Goal: Contribute content: Contribute content

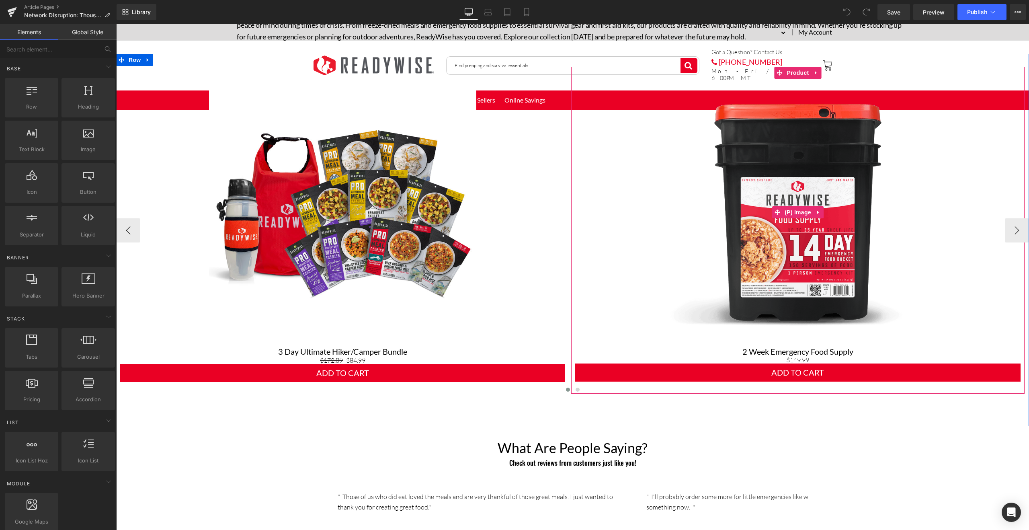
scroll to position [676, 0]
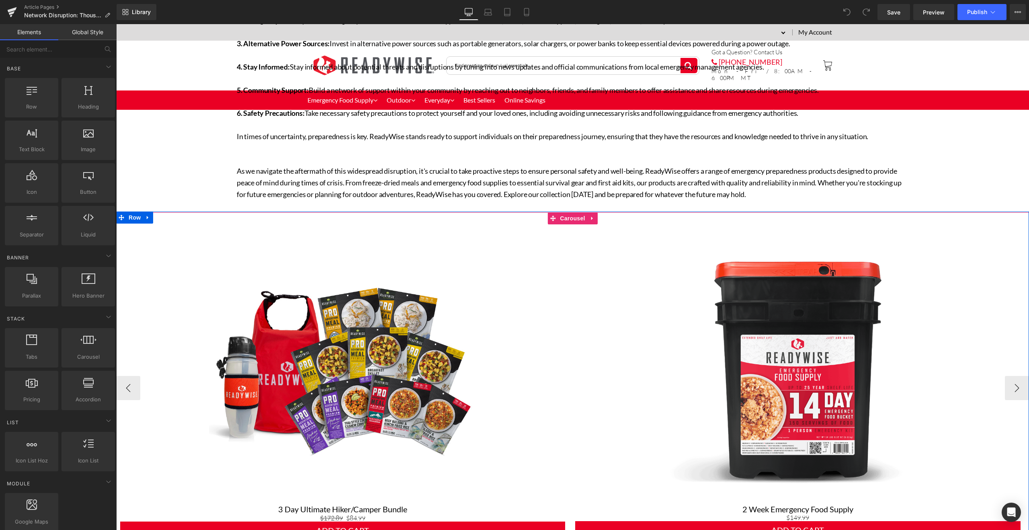
click at [589, 217] on icon at bounding box center [592, 218] width 6 height 6
click at [595, 220] on icon at bounding box center [598, 218] width 6 height 6
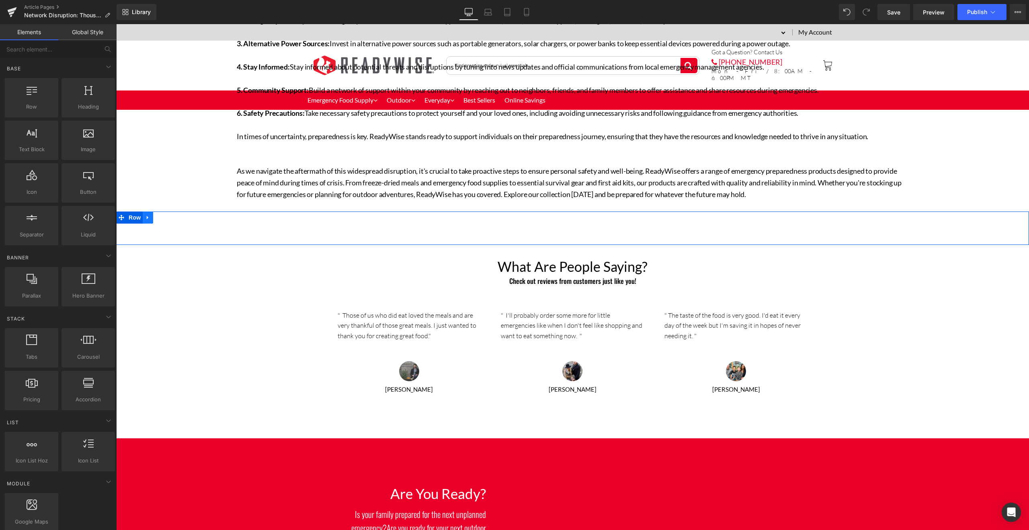
click at [146, 219] on icon at bounding box center [148, 218] width 6 height 6
click at [133, 218] on span "Row" at bounding box center [135, 217] width 16 height 12
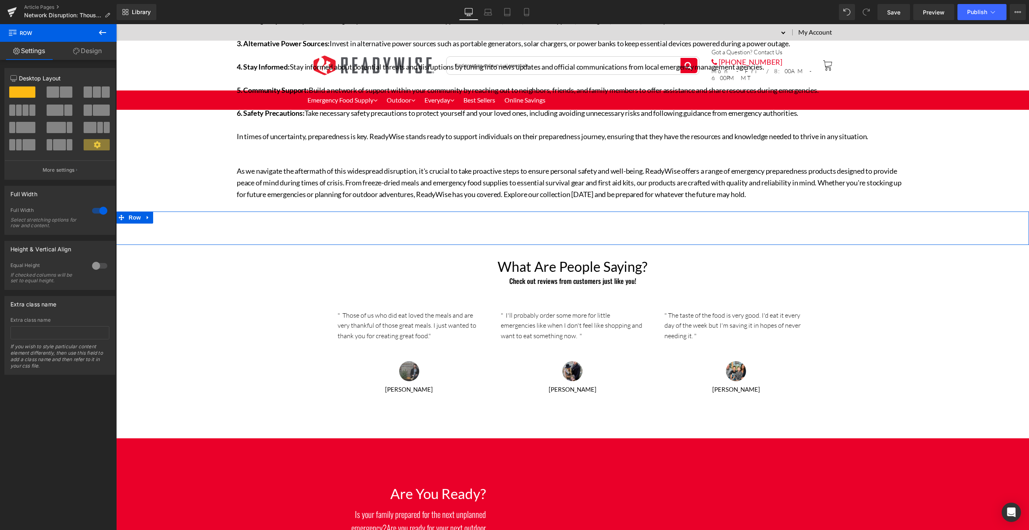
click at [102, 213] on div at bounding box center [99, 210] width 19 height 13
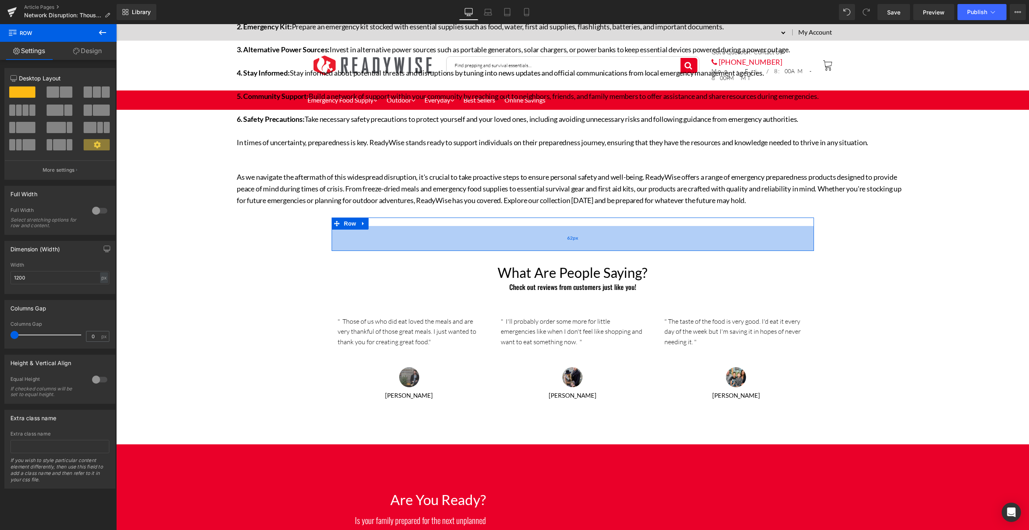
scroll to position [670, 0]
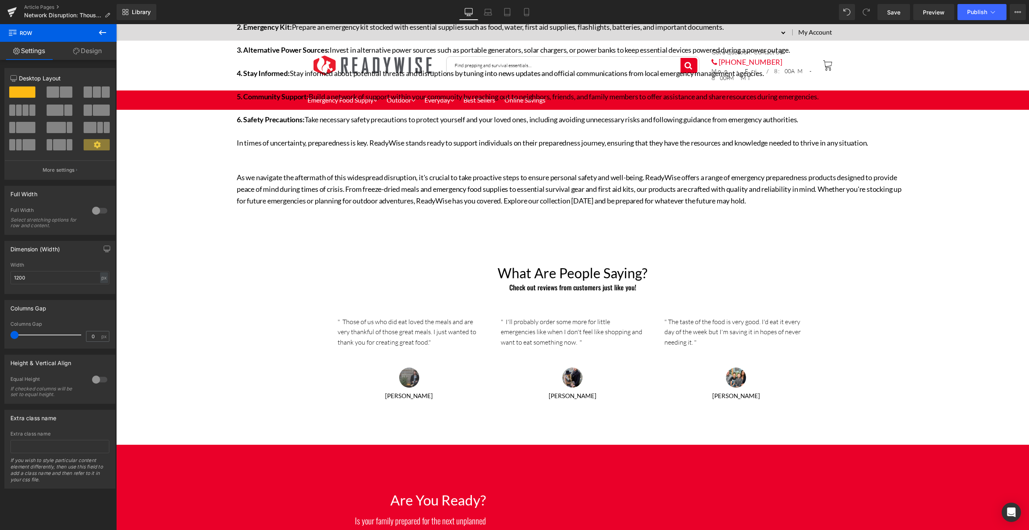
click at [85, 33] on span "Row" at bounding box center [48, 33] width 80 height 18
click at [98, 35] on icon at bounding box center [103, 33] width 10 height 10
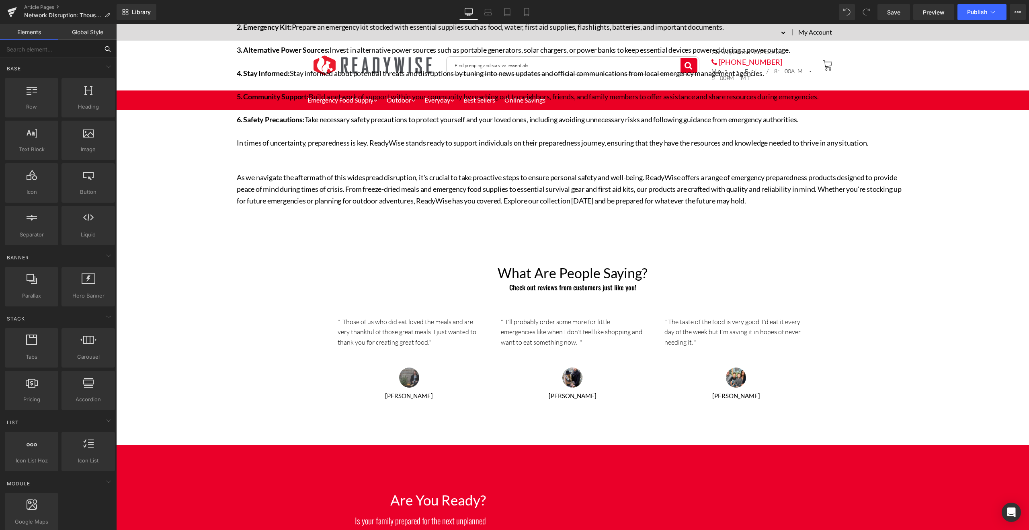
click at [77, 50] on input "text" at bounding box center [49, 49] width 99 height 18
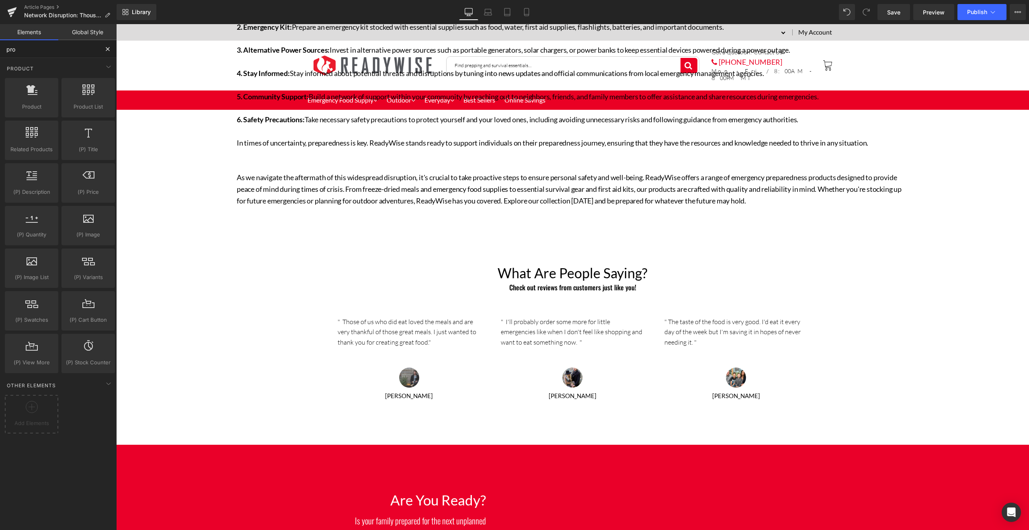
type input "prod"
drag, startPoint x: 86, startPoint y: 107, endPoint x: 79, endPoint y: 106, distance: 6.9
click at [79, 106] on span "Product List" at bounding box center [88, 106] width 49 height 8
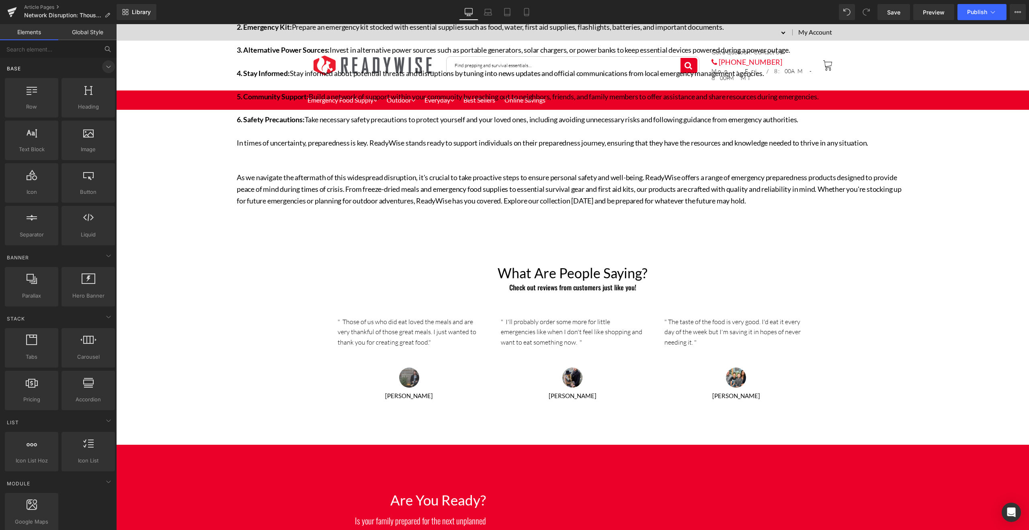
click at [102, 67] on span at bounding box center [108, 66] width 13 height 13
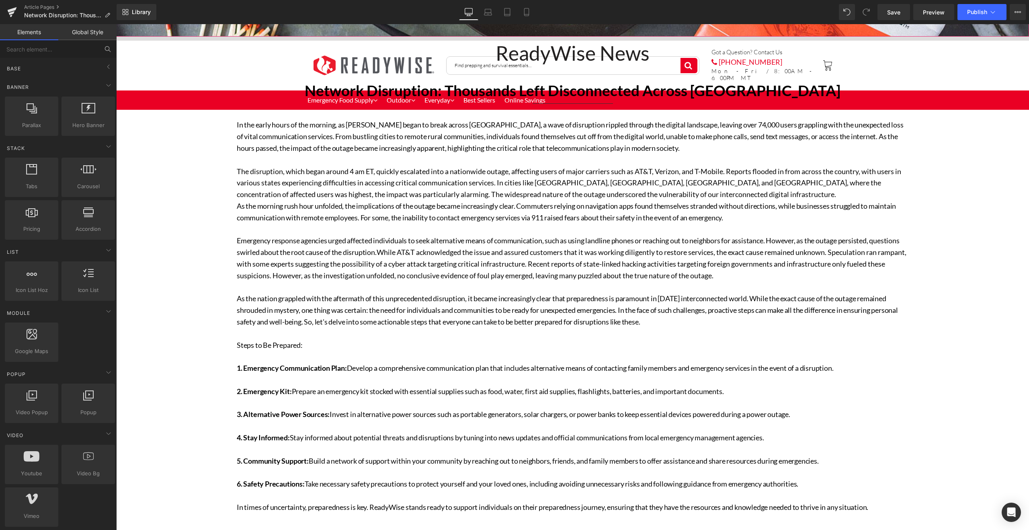
scroll to position [289, 0]
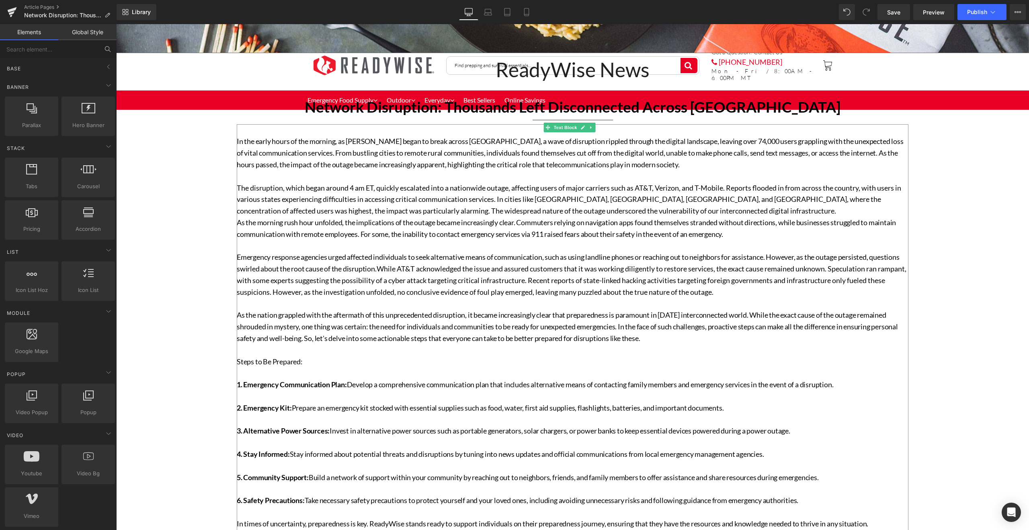
click at [709, 331] on p "As the nation grappled with the aftermath of this unprecedented disruption, it …" at bounding box center [572, 326] width 671 height 35
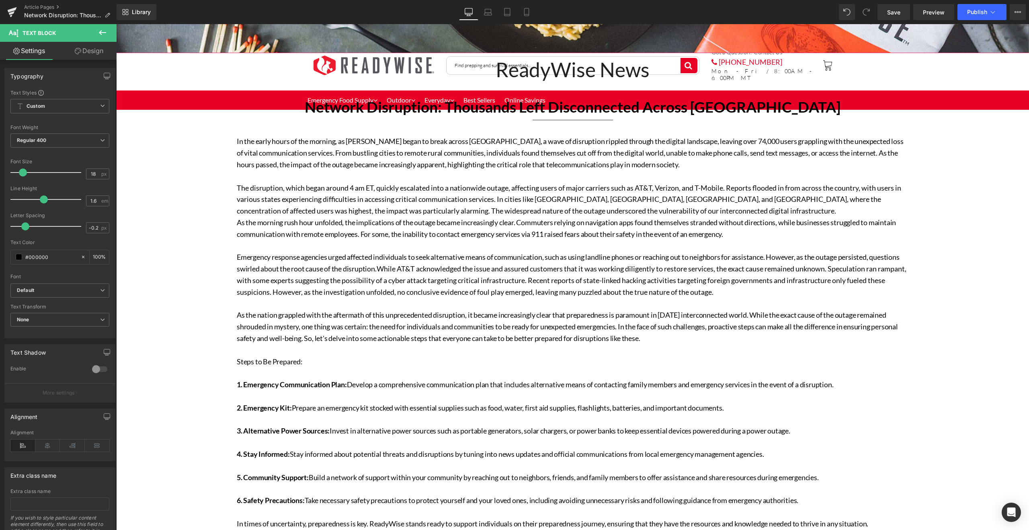
click at [104, 31] on icon at bounding box center [103, 33] width 10 height 10
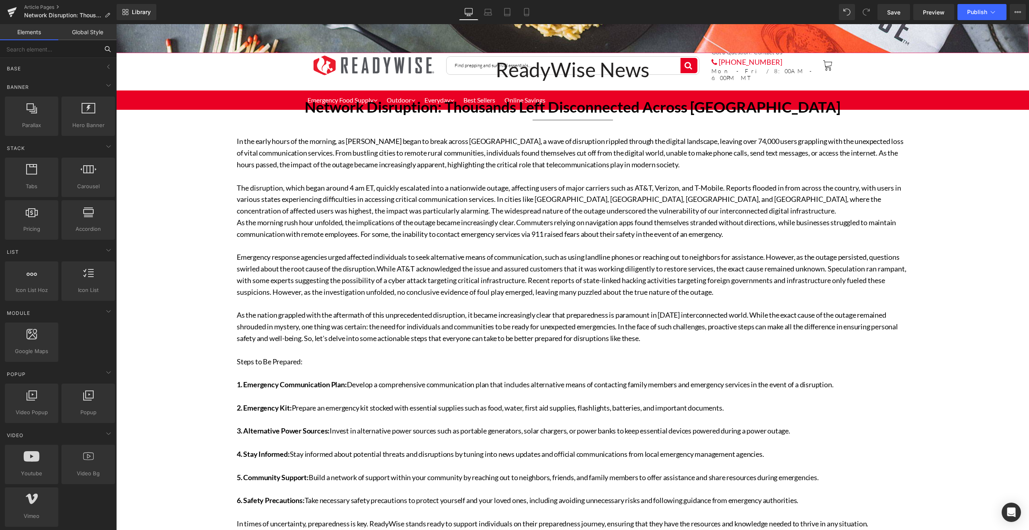
click at [61, 56] on input "text" at bounding box center [49, 49] width 99 height 18
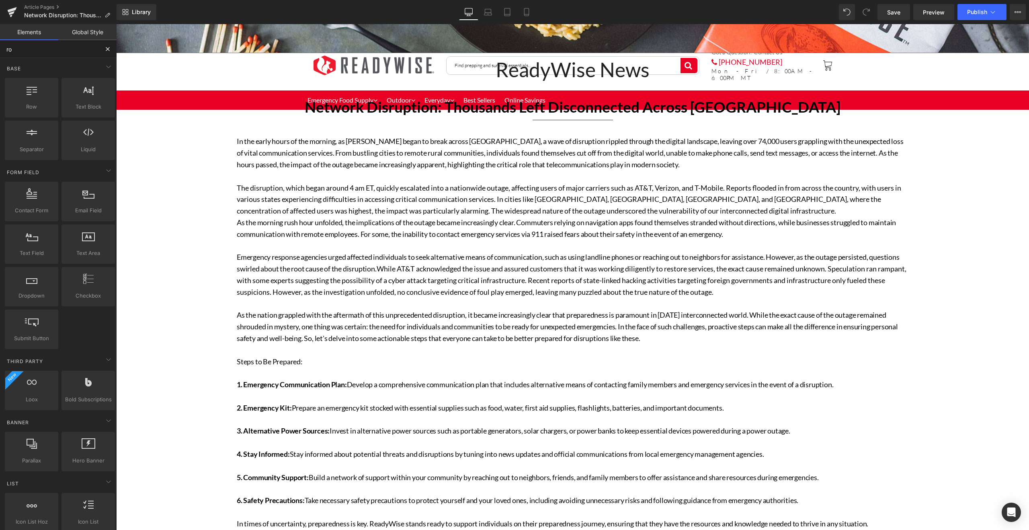
type input "row"
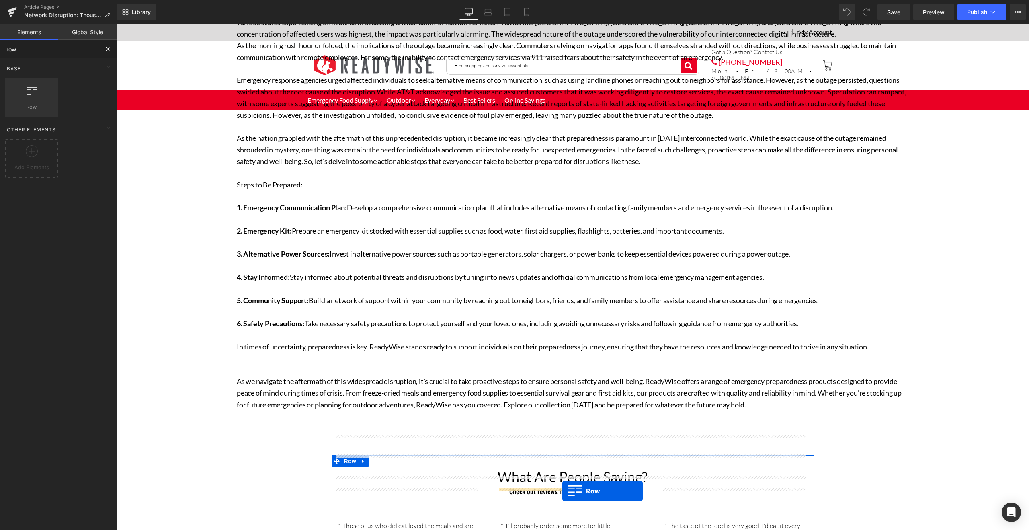
scroll to position [498, 0]
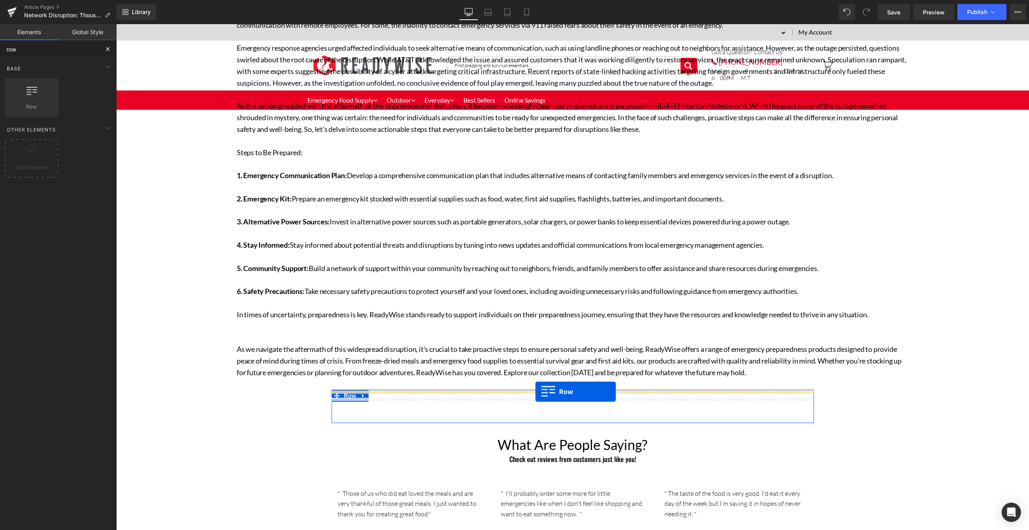
drag, startPoint x: 160, startPoint y: 117, endPoint x: 535, endPoint y: 391, distance: 465.0
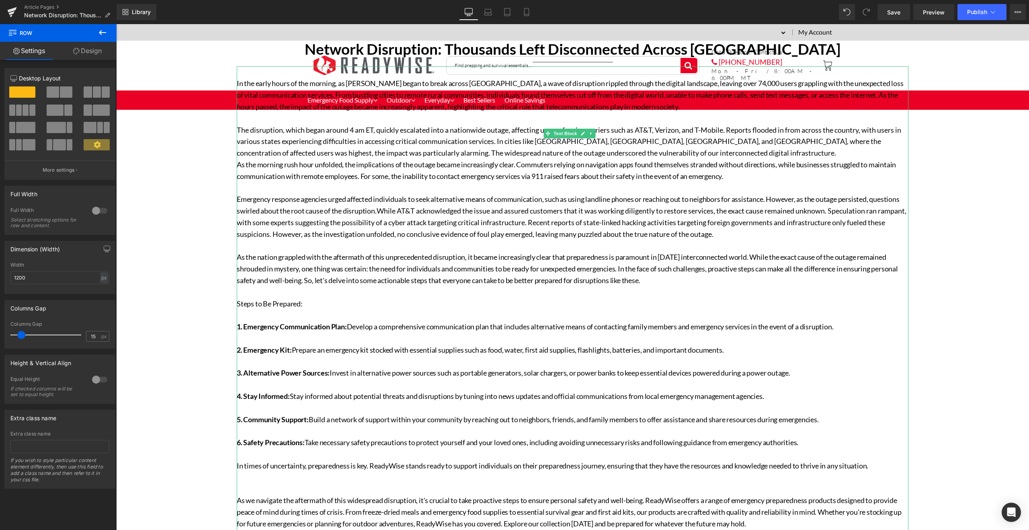
scroll to position [184, 0]
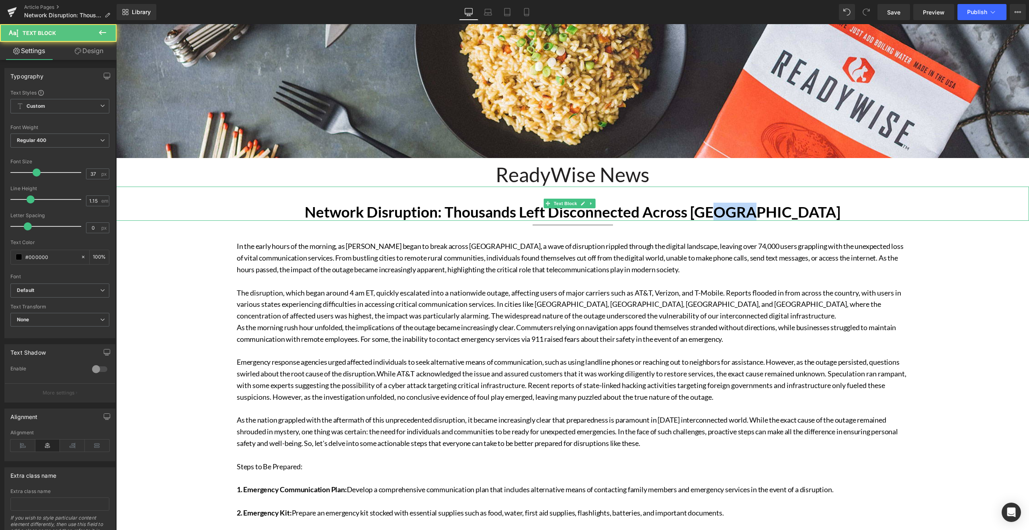
click at [766, 212] on p "Network Disruption: Thousands Left Disconnected Across [GEOGRAPHIC_DATA]" at bounding box center [572, 211] width 912 height 17
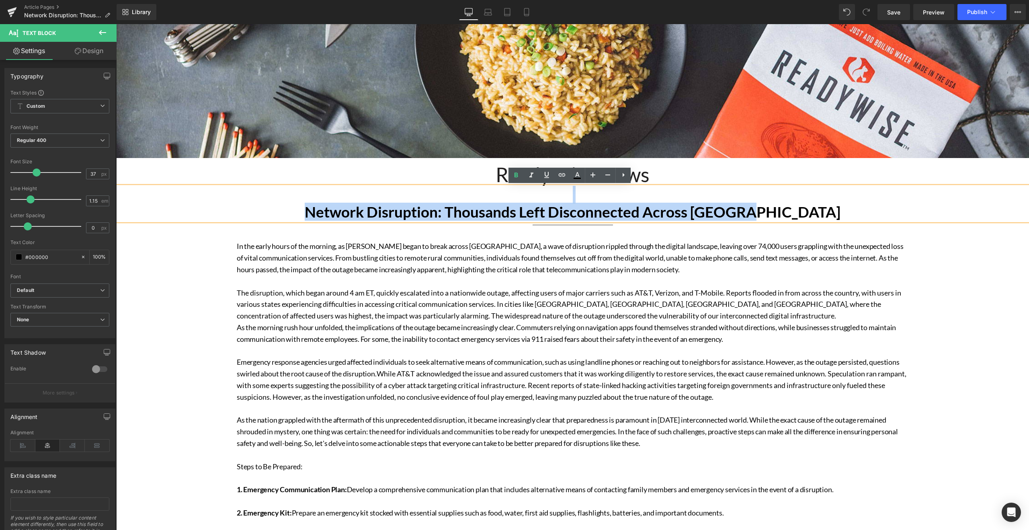
drag, startPoint x: 795, startPoint y: 215, endPoint x: 332, endPoint y: 202, distance: 463.4
click at [332, 202] on div "Network Disruption: Thousands Left Disconnected Across [GEOGRAPHIC_DATA]" at bounding box center [572, 203] width 912 height 34
copy div "Network Disruption: Thousands Left Disconnected Across [GEOGRAPHIC_DATA]"
click at [423, 298] on p "The disruption, which began around 4 am ET, quickly escalated into a nationwide…" at bounding box center [572, 304] width 671 height 35
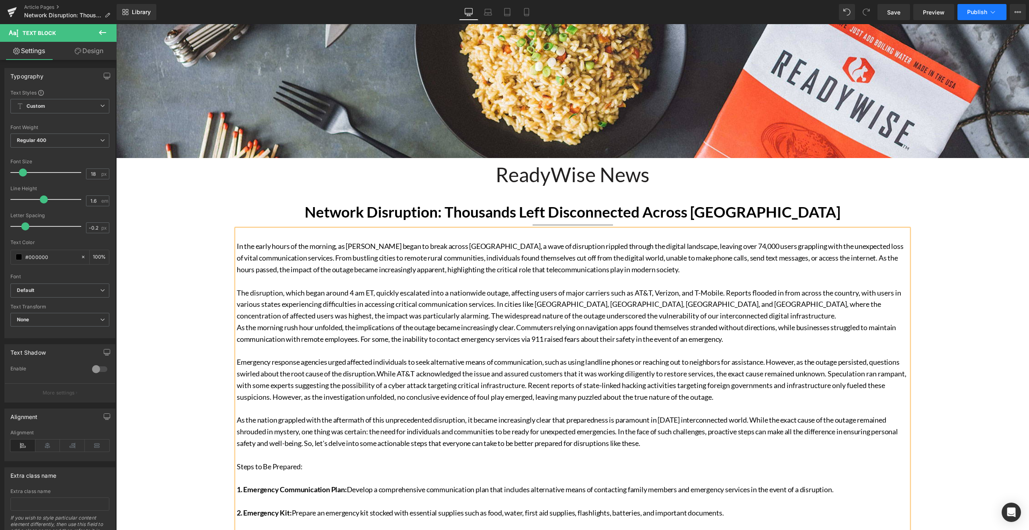
click at [986, 20] on button "Publish" at bounding box center [981, 12] width 49 height 16
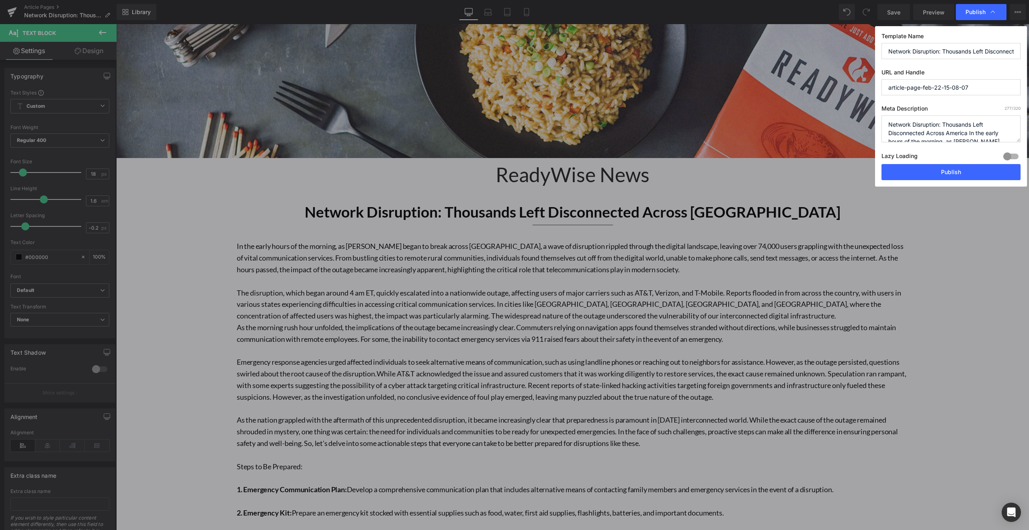
drag, startPoint x: 951, startPoint y: 86, endPoint x: 867, endPoint y: 75, distance: 83.9
click at [867, 75] on div "Publish Template Name Network Disruption: Thousands Left Disconnected Across Am…" at bounding box center [514, 265] width 1029 height 530
type input "network-disruption-thousands-left-disconnected-across-[GEOGRAPHIC_DATA]"
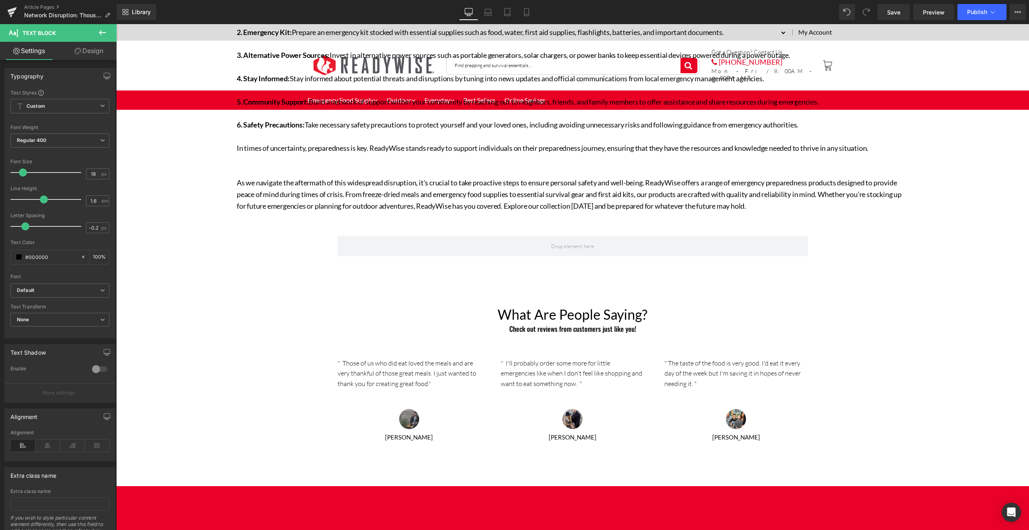
scroll to position [685, 0]
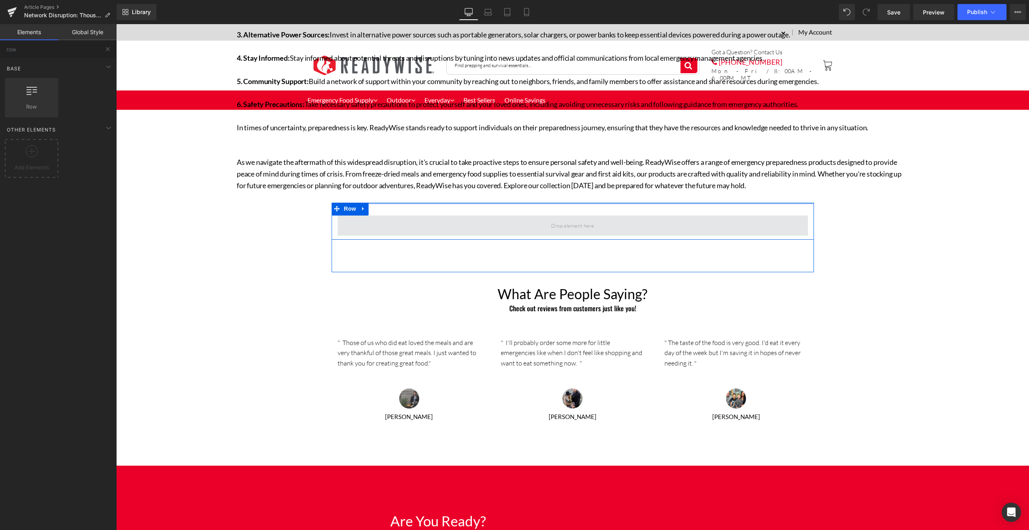
click at [570, 223] on span at bounding box center [572, 226] width 49 height 10
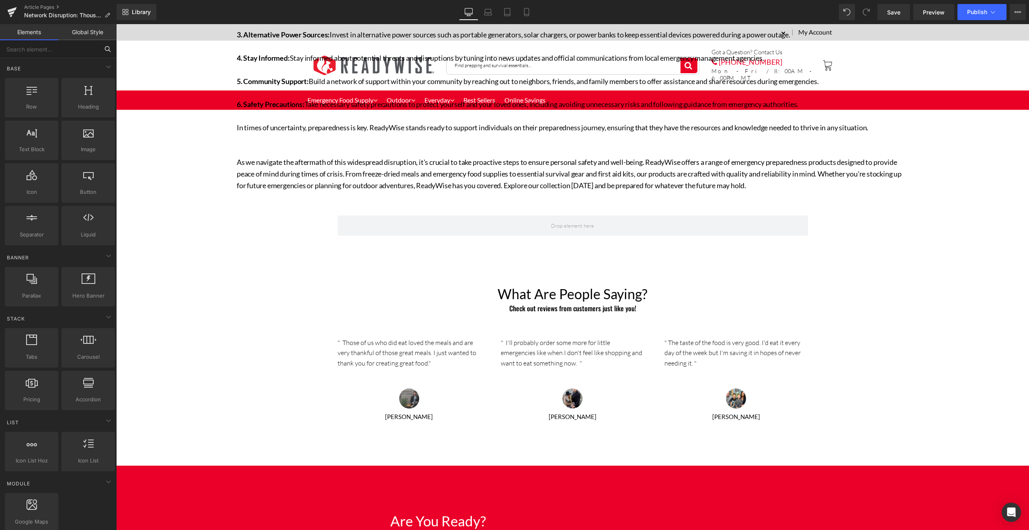
click at [90, 51] on input "text" at bounding box center [49, 49] width 99 height 18
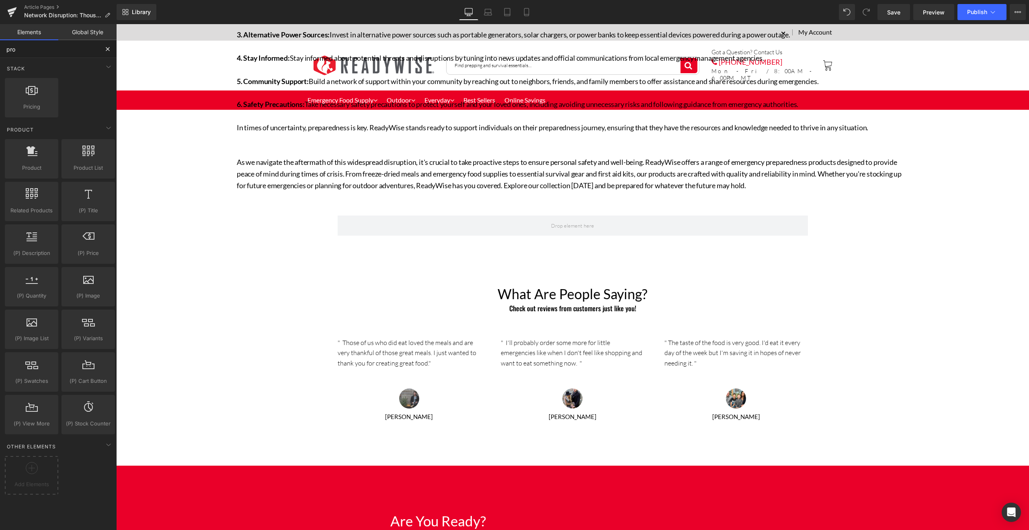
type input "prod"
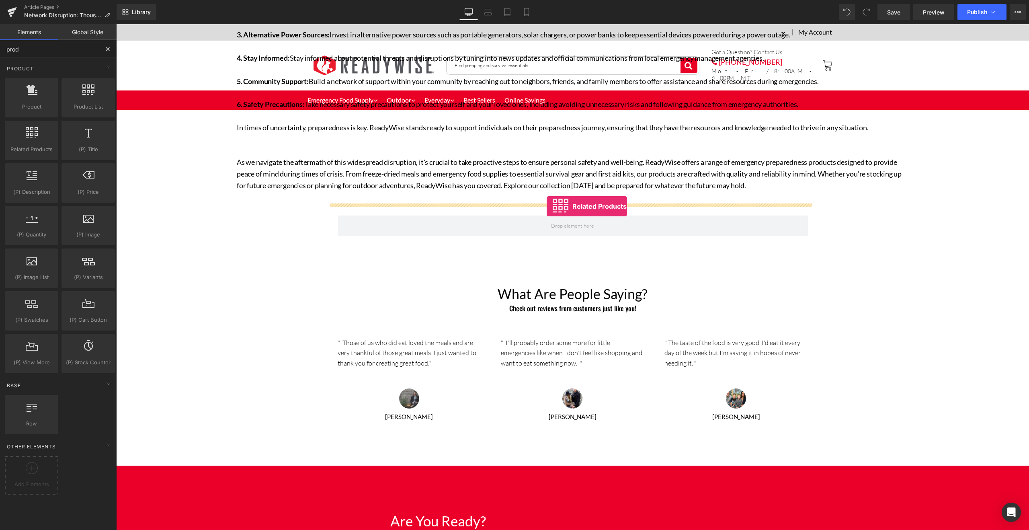
drag, startPoint x: 145, startPoint y: 163, endPoint x: 546, endPoint y: 206, distance: 404.1
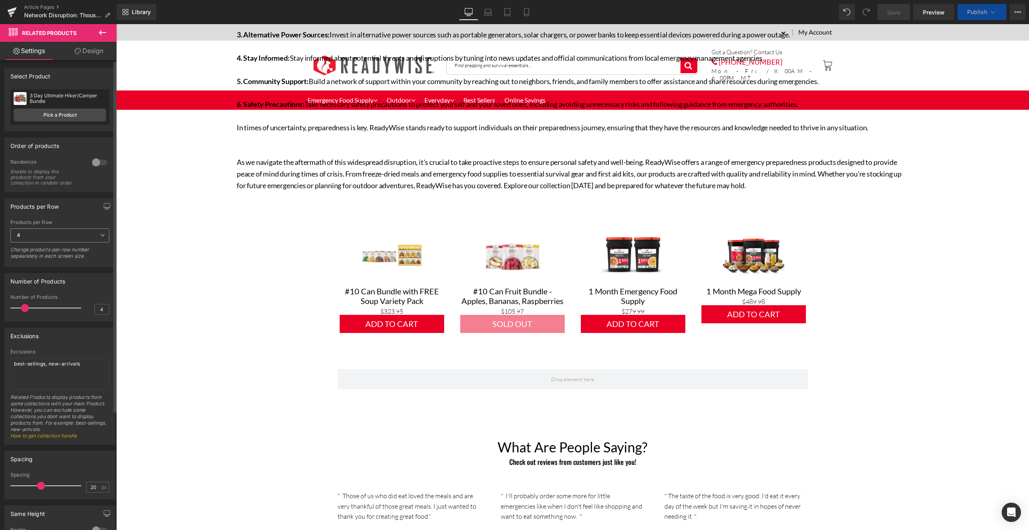
click at [92, 235] on span "4" at bounding box center [59, 235] width 99 height 14
click at [46, 274] on li "3" at bounding box center [58, 274] width 96 height 12
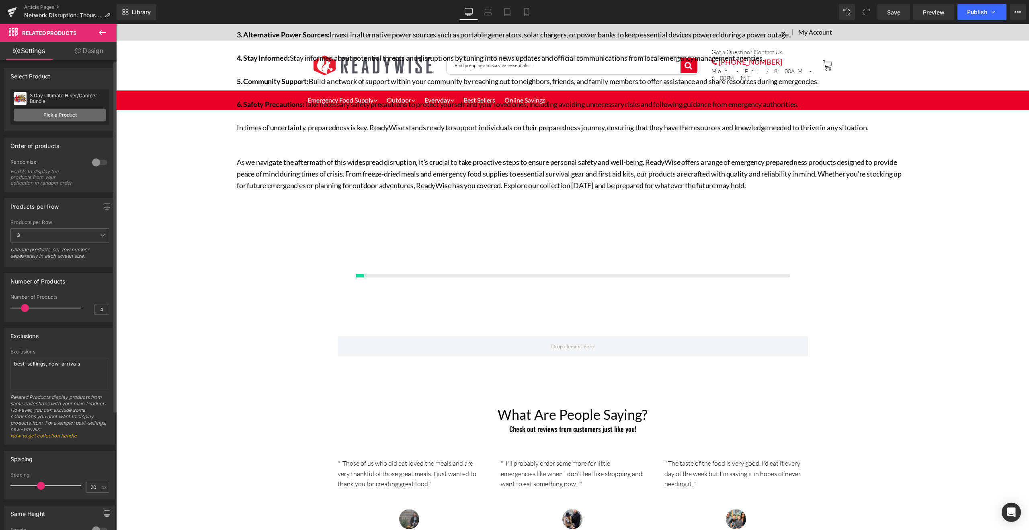
click at [76, 115] on link "Pick a Product" at bounding box center [60, 114] width 92 height 13
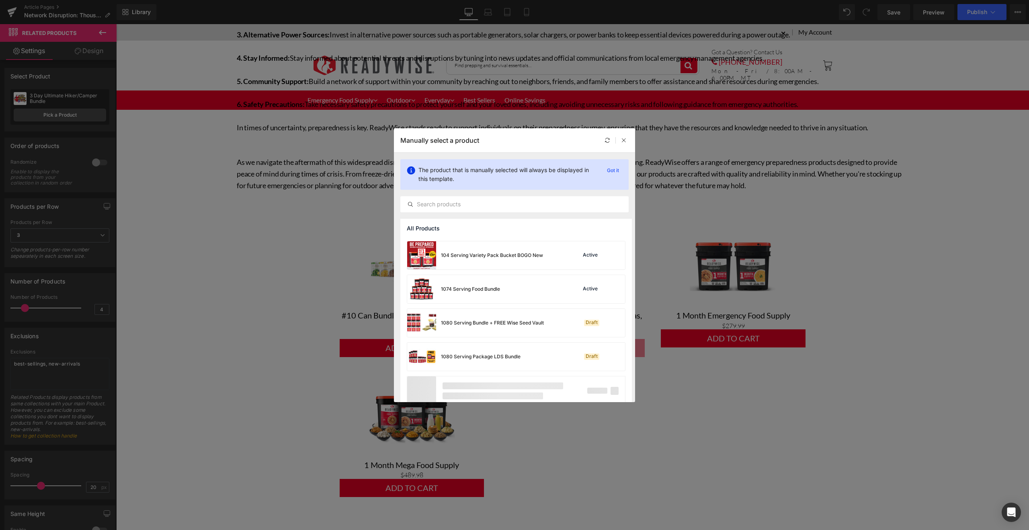
scroll to position [547, 0]
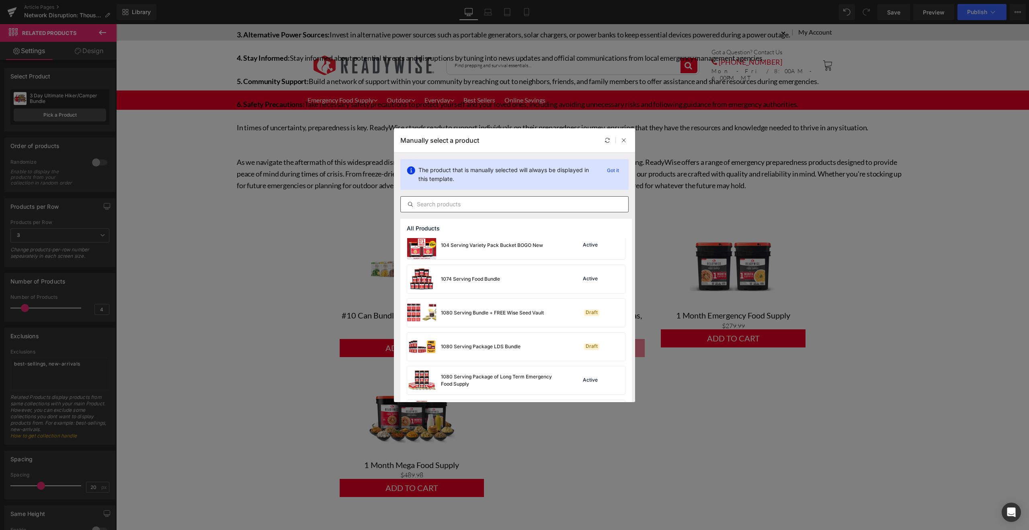
click at [468, 209] on div at bounding box center [514, 204] width 228 height 16
click at [477, 203] on input "text" at bounding box center [514, 204] width 227 height 10
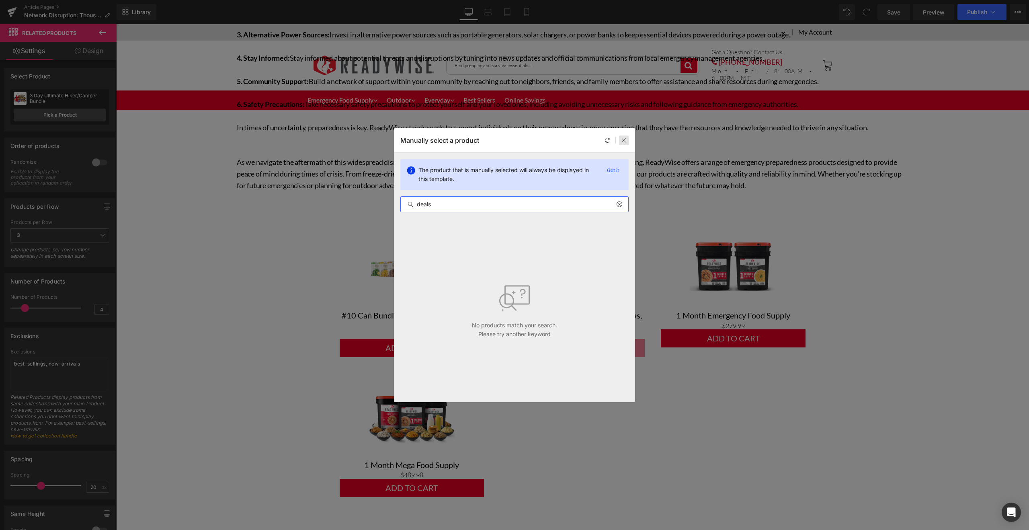
type input "deals"
click at [626, 138] on icon at bounding box center [624, 140] width 6 height 6
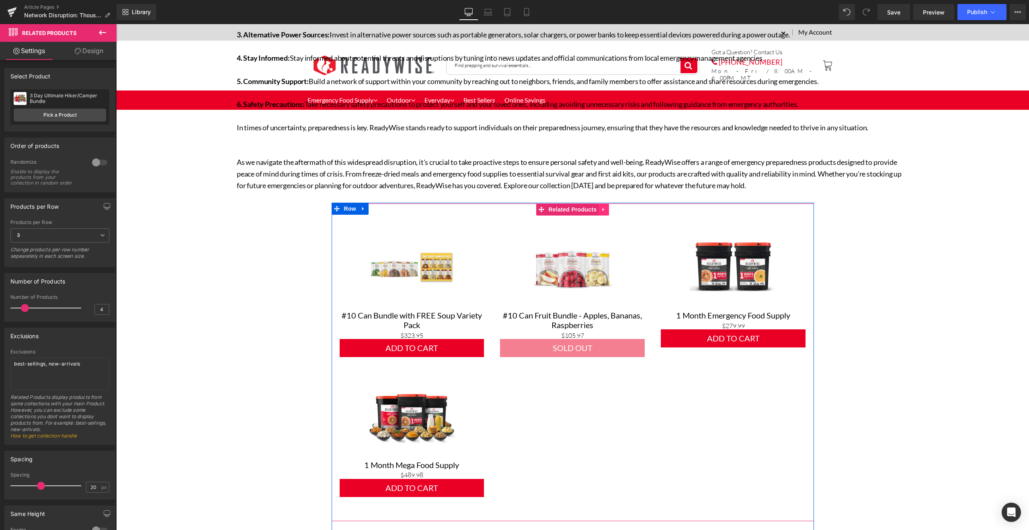
click at [602, 212] on icon at bounding box center [604, 210] width 6 height 6
click at [610, 209] on link at bounding box center [608, 209] width 10 height 12
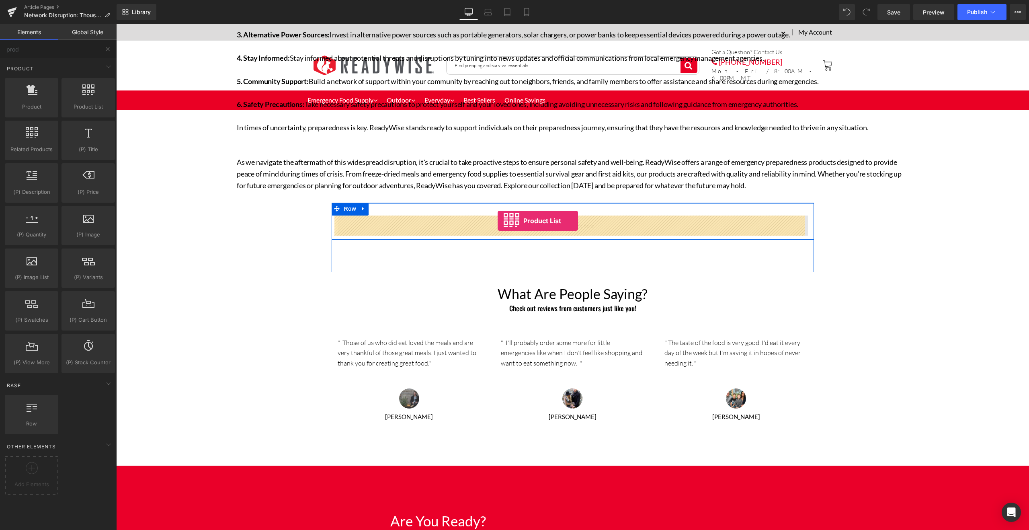
drag, startPoint x: 183, startPoint y: 125, endPoint x: 497, endPoint y: 221, distance: 328.4
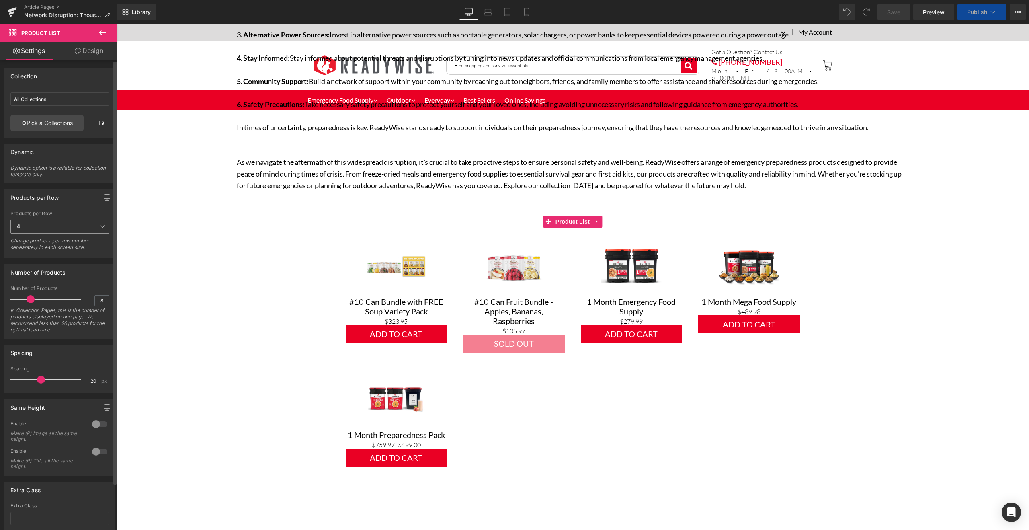
click at [58, 229] on span "4" at bounding box center [59, 226] width 99 height 14
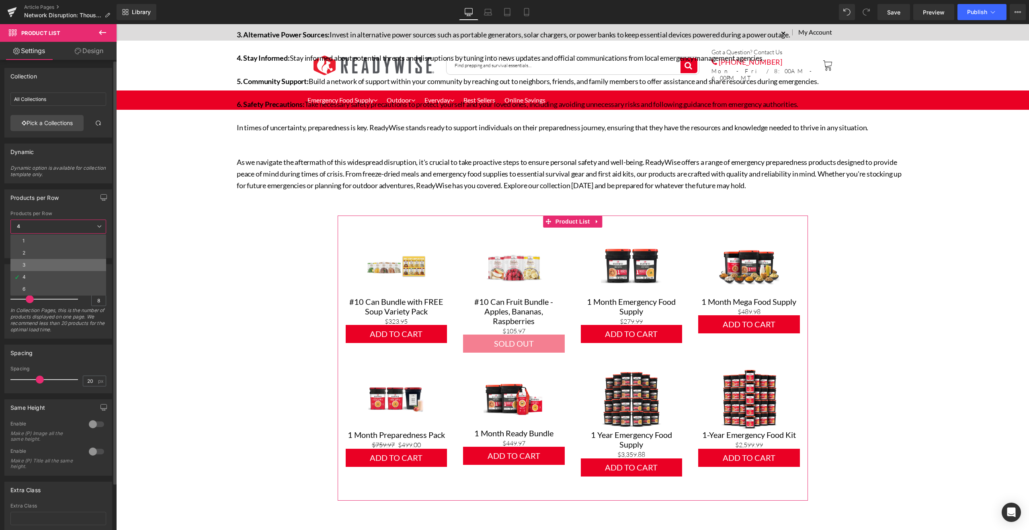
click at [49, 262] on li "3" at bounding box center [58, 265] width 96 height 12
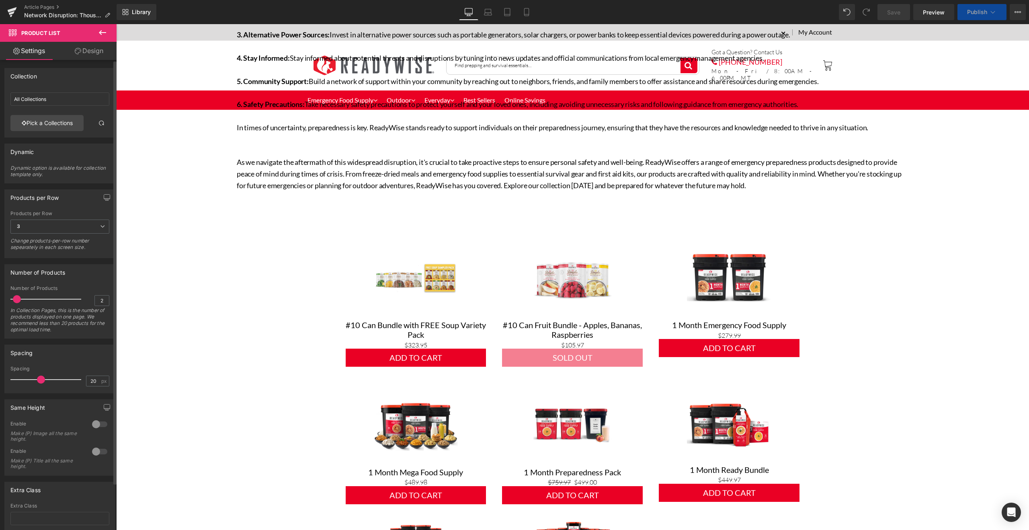
type input "3"
drag, startPoint x: 31, startPoint y: 300, endPoint x: 20, endPoint y: 300, distance: 10.5
click at [20, 300] on span at bounding box center [19, 299] width 8 height 8
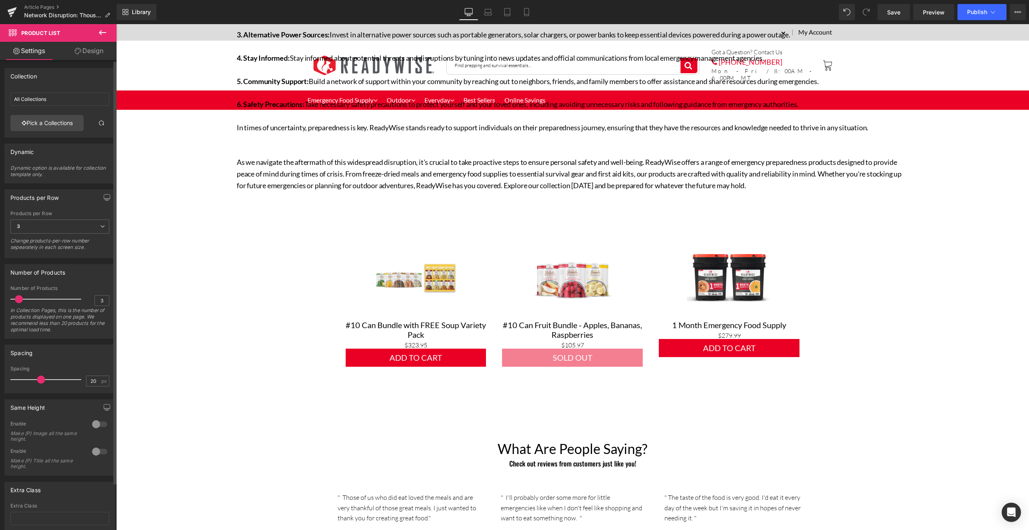
click at [93, 427] on div at bounding box center [99, 423] width 19 height 13
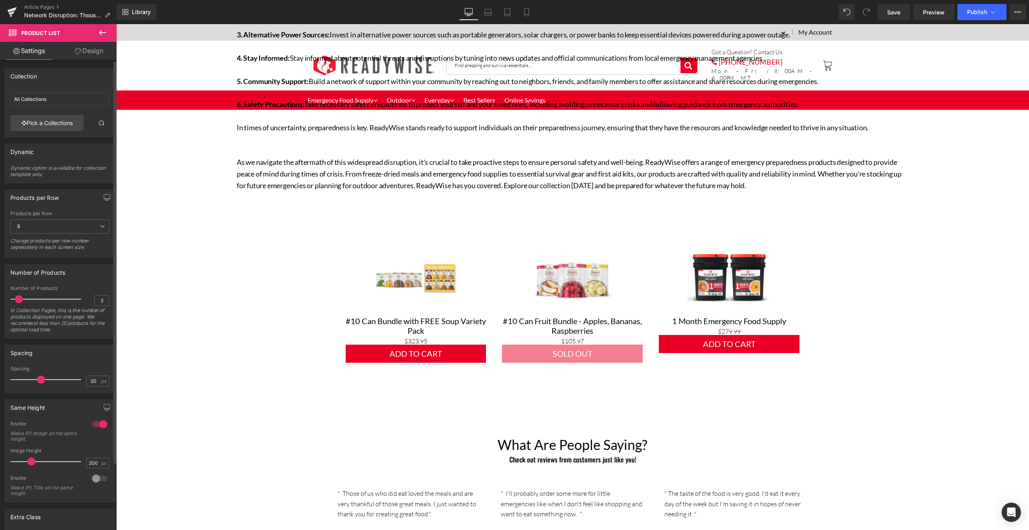
click at [92, 479] on div at bounding box center [99, 478] width 19 height 13
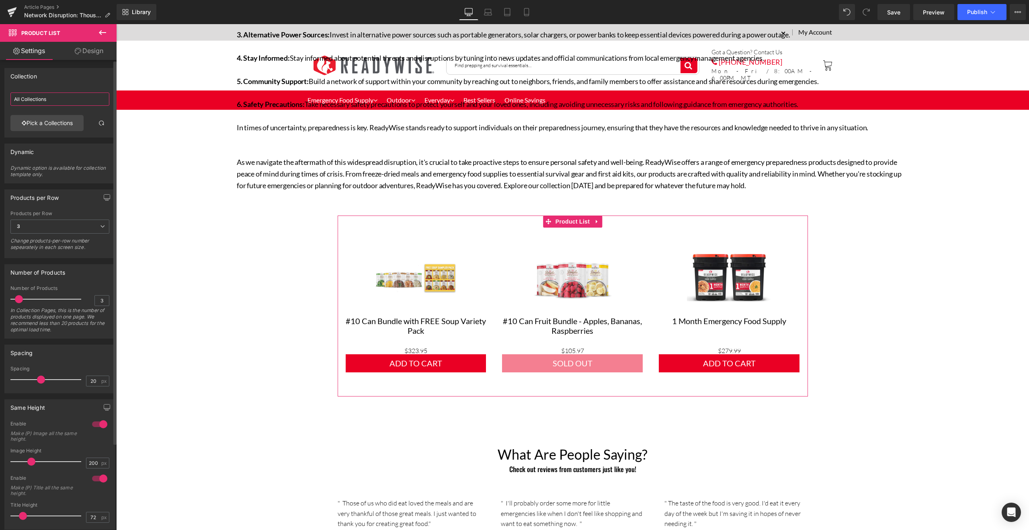
click at [57, 101] on input "All Collections" at bounding box center [59, 98] width 99 height 13
drag, startPoint x: 63, startPoint y: 98, endPoint x: 6, endPoint y: 100, distance: 57.1
click at [6, 100] on div "All Collections All Collections Pick a Collections" at bounding box center [60, 113] width 110 height 48
click at [66, 126] on link "Pick a Collections" at bounding box center [46, 123] width 73 height 16
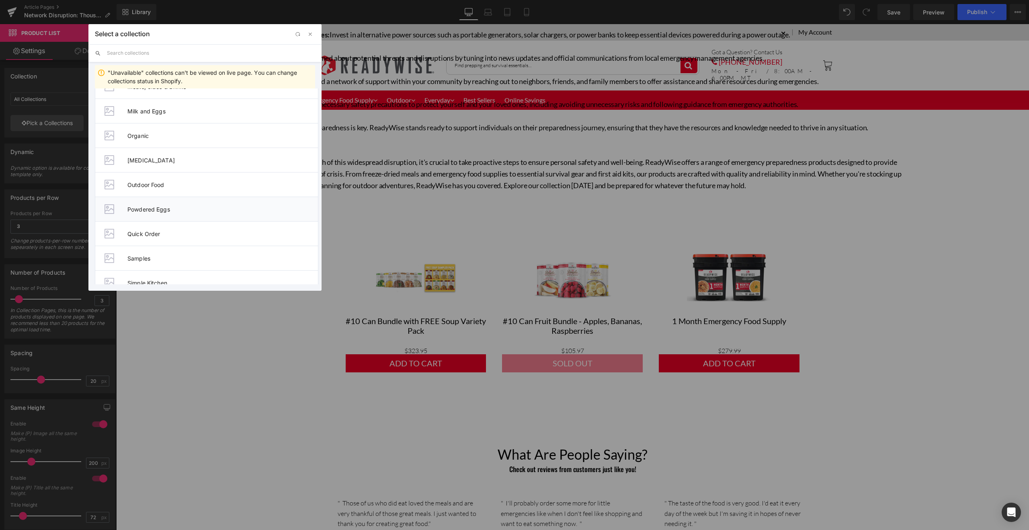
scroll to position [1746, 0]
click at [224, 218] on span "Special Offers" at bounding box center [222, 220] width 190 height 7
type input "Special Offers"
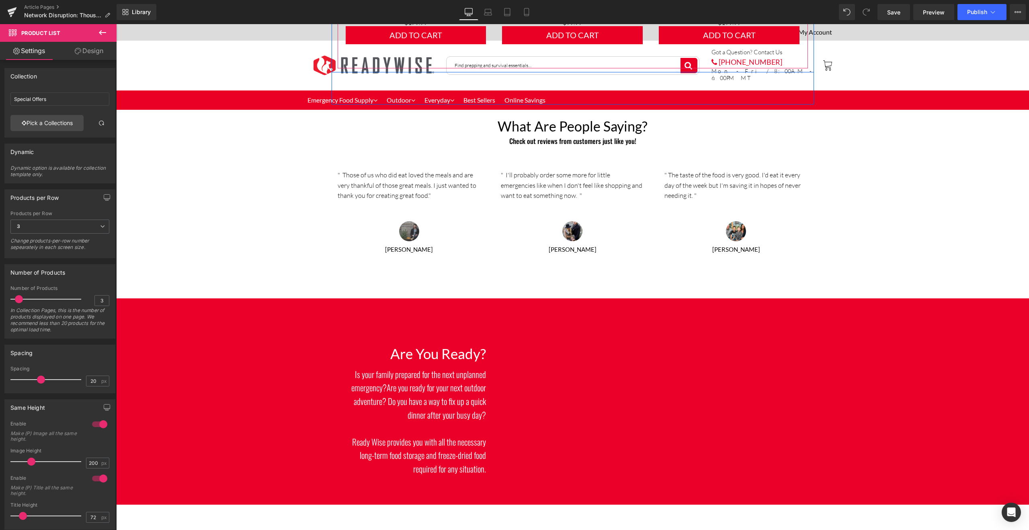
scroll to position [1086, 0]
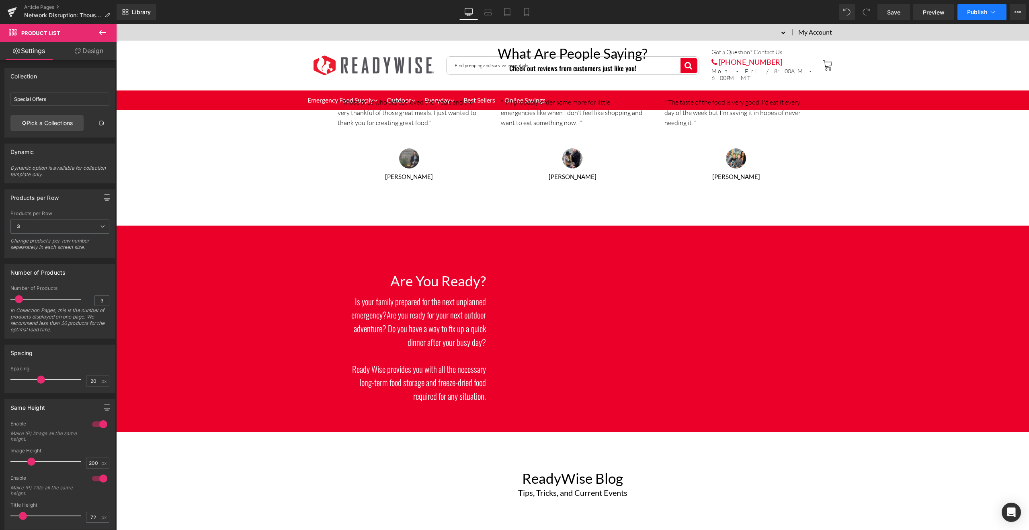
click at [994, 15] on icon at bounding box center [992, 12] width 8 height 8
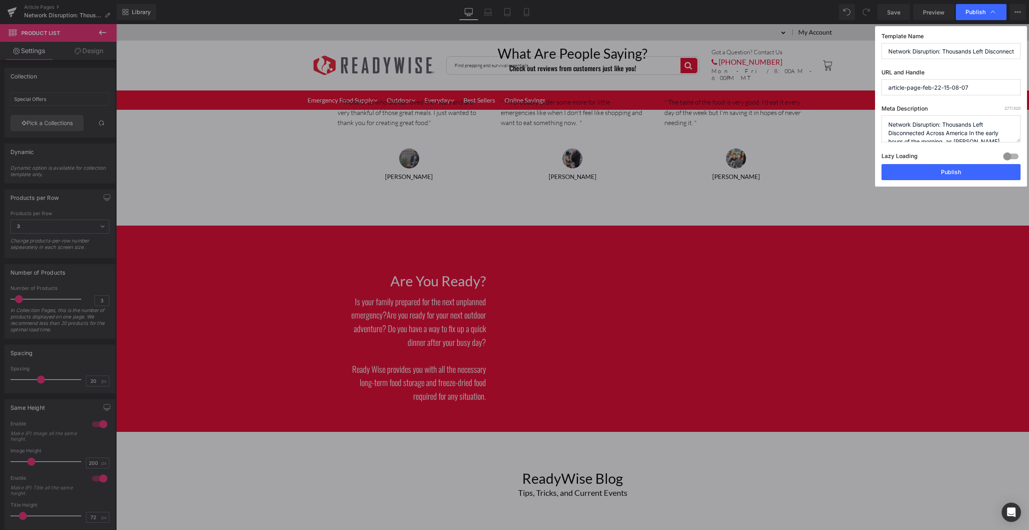
drag, startPoint x: 995, startPoint y: 83, endPoint x: 1001, endPoint y: 96, distance: 14.8
click at [1001, 96] on div "Template Name Network Disruption: Thousands Left Disconnected Across America UR…" at bounding box center [951, 106] width 152 height 160
type input "network-disruption-thousands-left-disconnected-across-[GEOGRAPHIC_DATA]"
click at [968, 175] on button "Publish" at bounding box center [950, 172] width 139 height 16
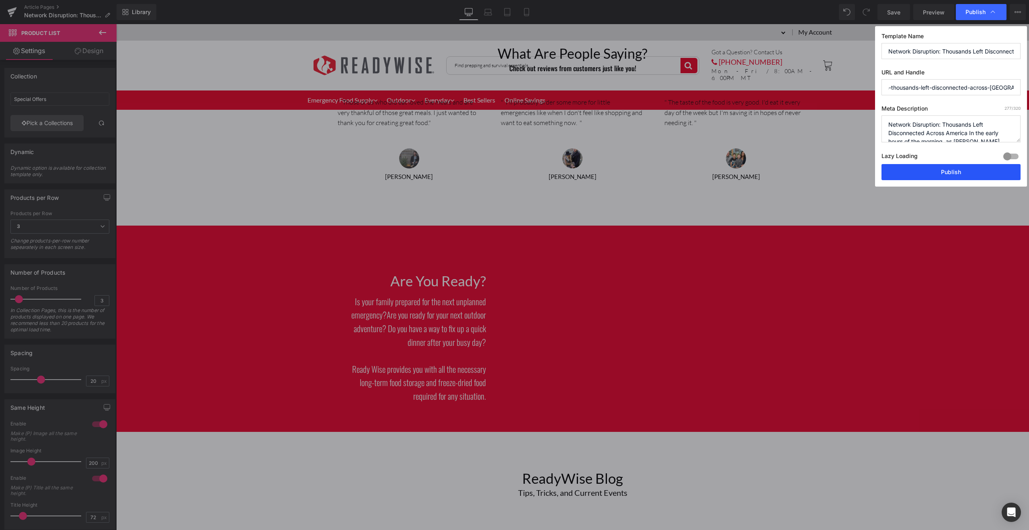
scroll to position [0, 0]
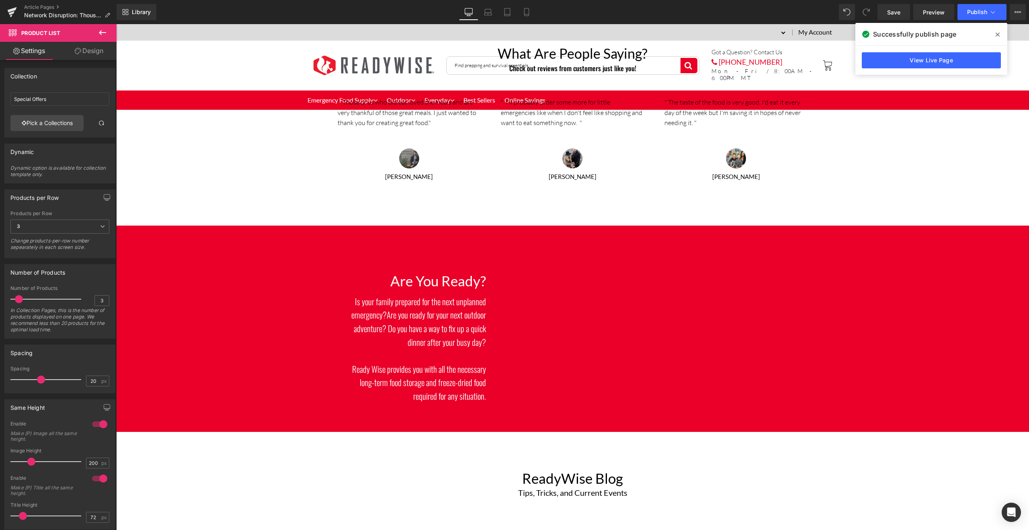
click at [998, 36] on icon at bounding box center [997, 35] width 4 height 4
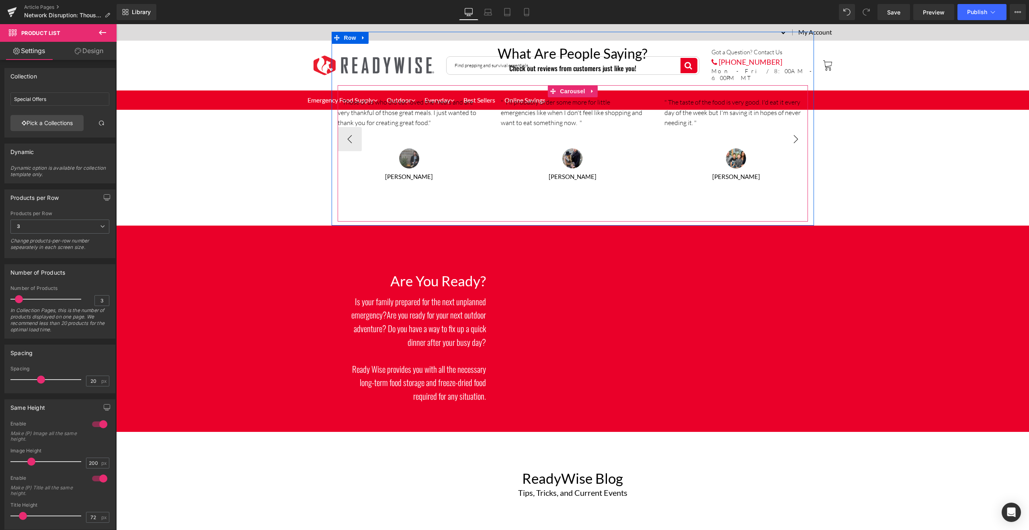
click at [785, 138] on button "›" at bounding box center [795, 139] width 24 height 24
click at [790, 139] on button "›" at bounding box center [795, 139] width 24 height 24
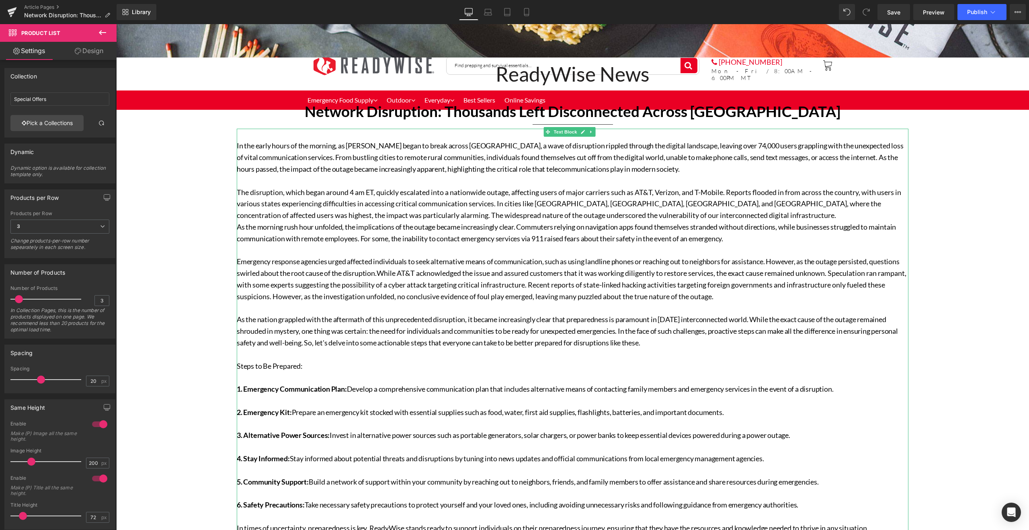
scroll to position [290, 0]
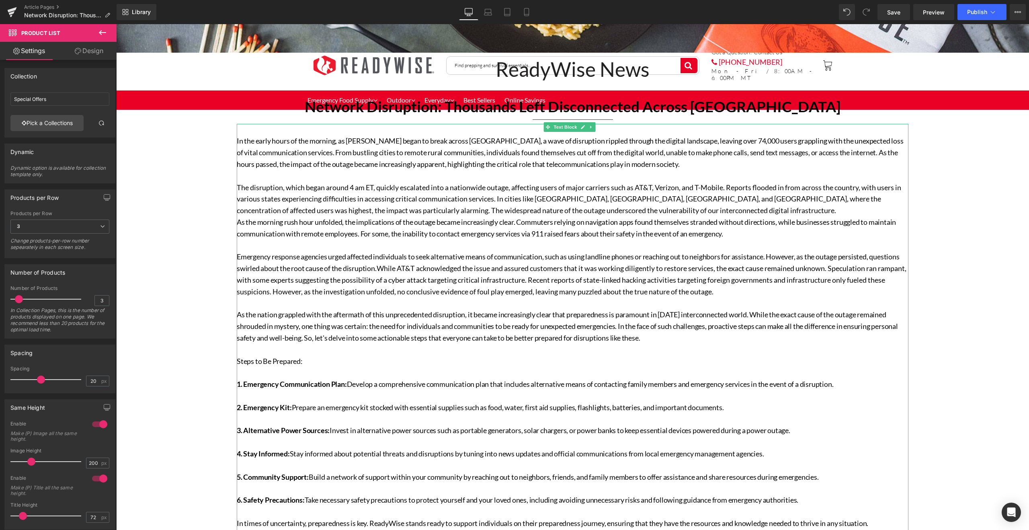
click at [763, 382] on p "1. Emergency Communication Plan: Develop a comprehensive communication plan tha…" at bounding box center [572, 384] width 671 height 12
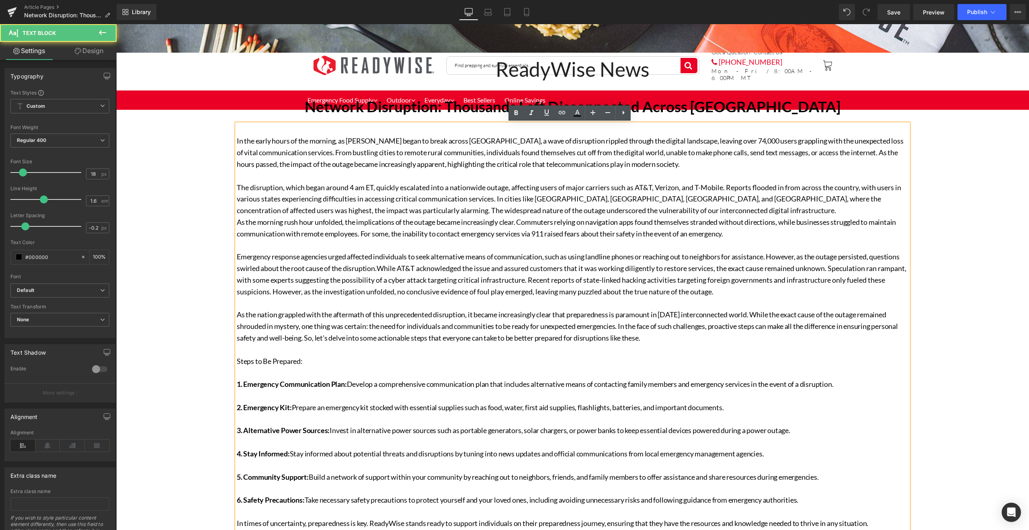
click at [621, 417] on p at bounding box center [572, 419] width 671 height 12
click at [670, 405] on p "2. Emergency Kit: Prepare an emergency kit stocked with essential supplies such…" at bounding box center [572, 407] width 671 height 12
click at [731, 407] on p "2. Emergency Kit: Prepare an emergency kit stocked with essential supplies such…" at bounding box center [572, 407] width 671 height 12
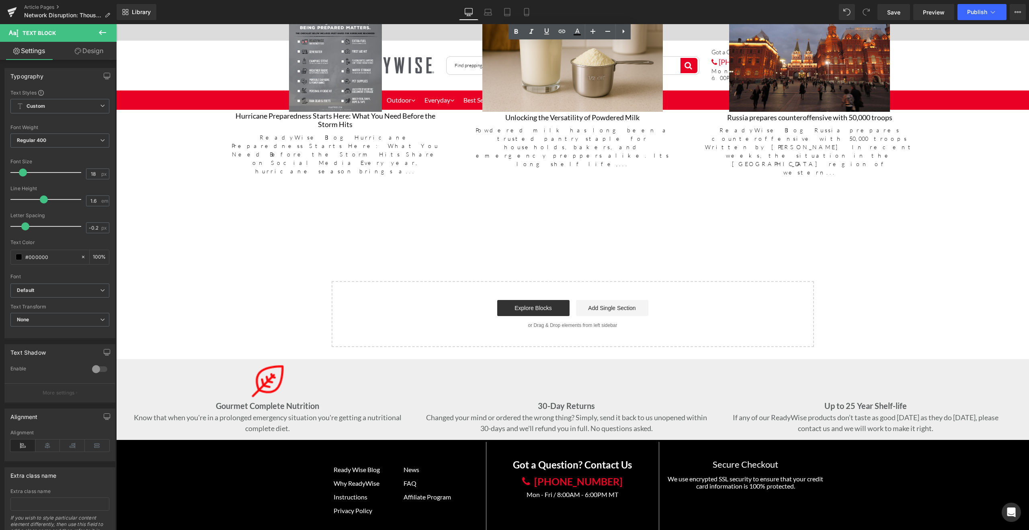
scroll to position [1472, 0]
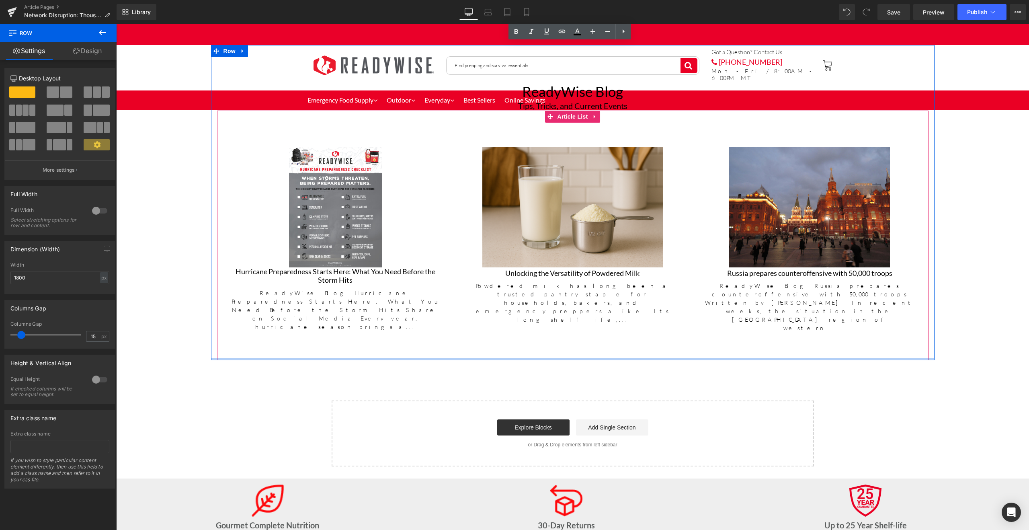
drag, startPoint x: 492, startPoint y: 367, endPoint x: 500, endPoint y: 320, distance: 47.7
click at [500, 320] on div "ReadyWise Blog Heading Tips, Tricks, and Current Events Heading (A) Image Hurri…" at bounding box center [572, 202] width 723 height 315
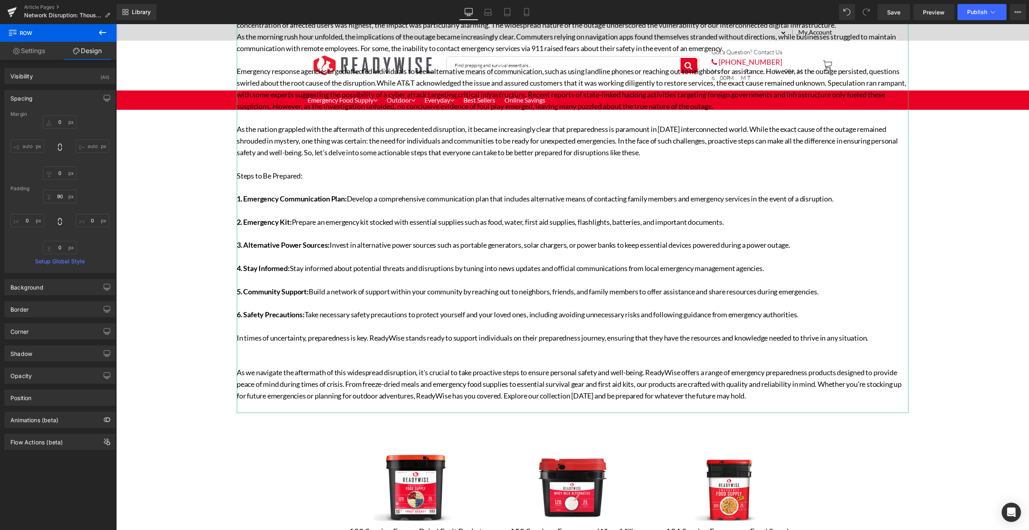
scroll to position [475, 0]
click at [608, 342] on p "In times of uncertainty, preparedness is key. ReadyWise stands ready to support…" at bounding box center [572, 338] width 671 height 12
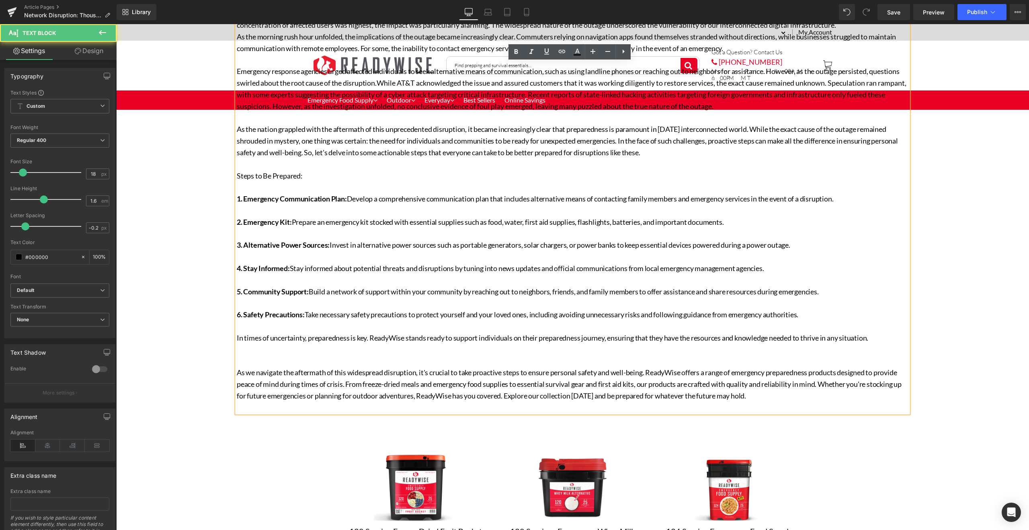
click at [624, 334] on p "In times of uncertainty, preparedness is key. ReadyWise stands ready to support…" at bounding box center [572, 338] width 671 height 12
click at [538, 333] on p "In times of uncertainty, preparedness is key. ReadyWise stands ready to support…" at bounding box center [572, 338] width 671 height 12
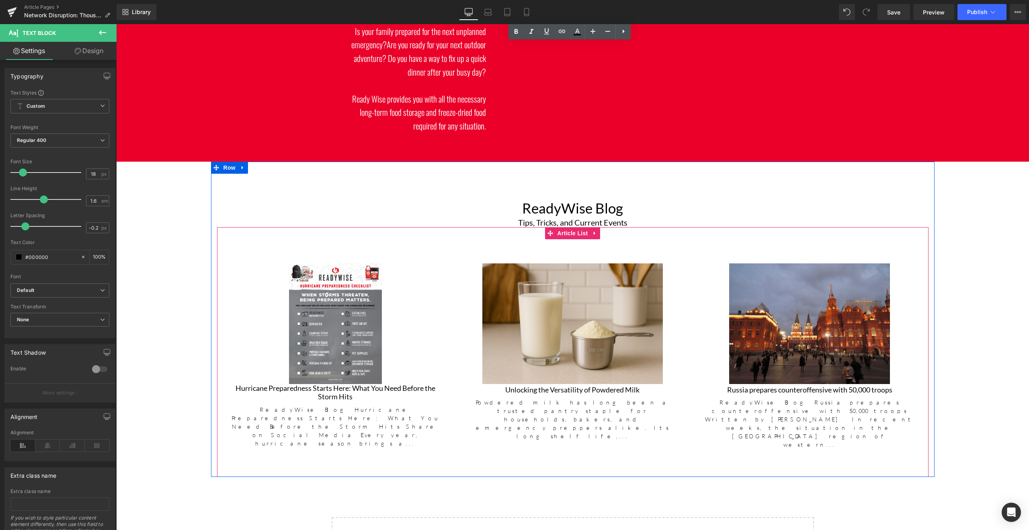
scroll to position [1174, 0]
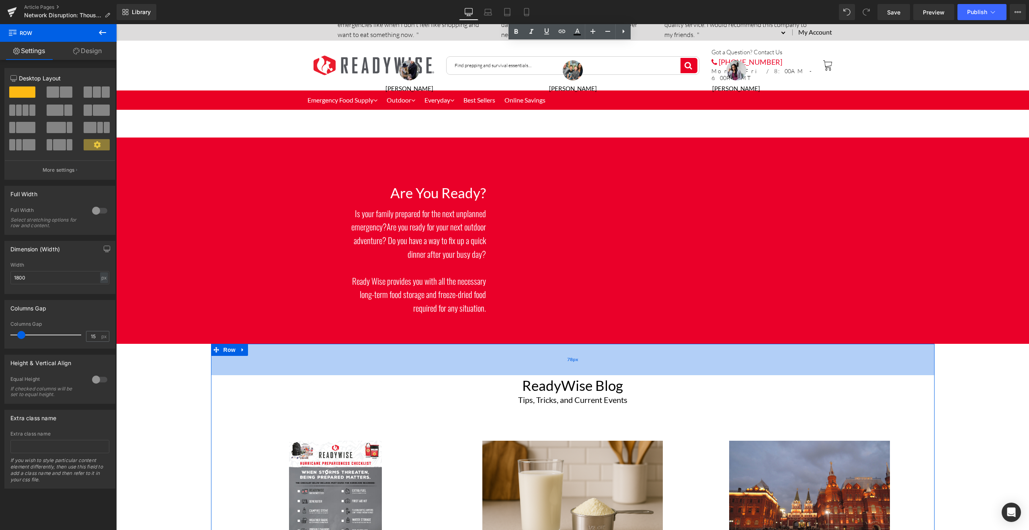
drag, startPoint x: 562, startPoint y: 378, endPoint x: 562, endPoint y: 373, distance: 4.8
click at [562, 373] on div "78px" at bounding box center [572, 359] width 723 height 31
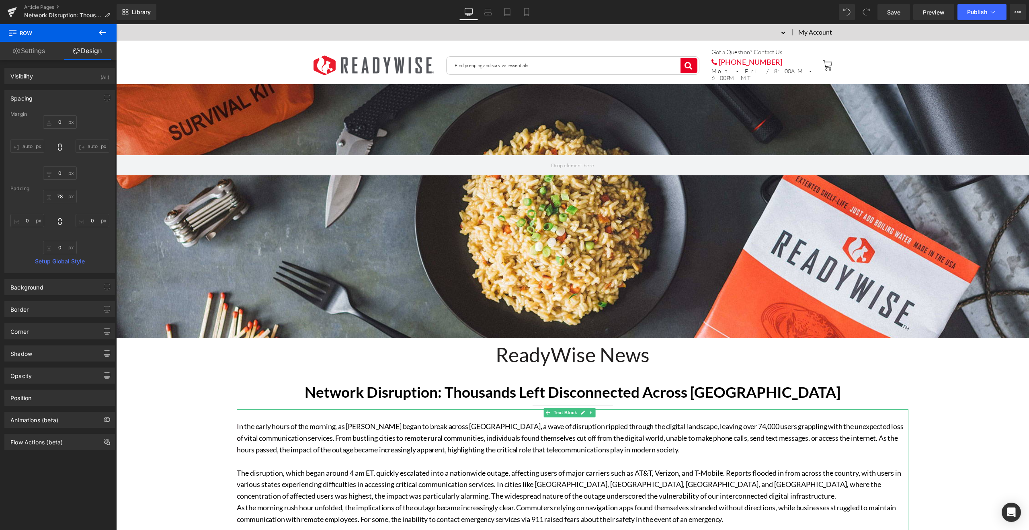
scroll to position [0, 0]
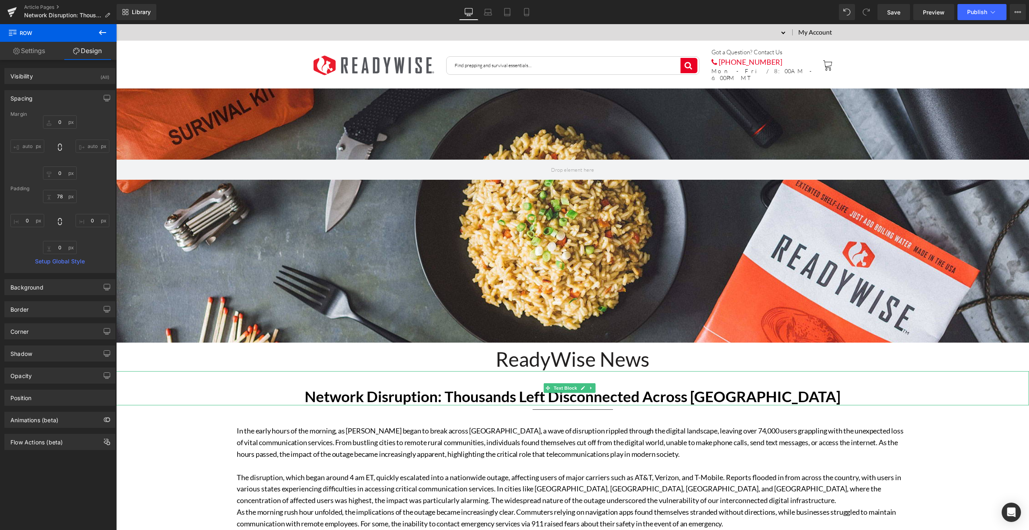
click at [698, 379] on p at bounding box center [572, 379] width 912 height 17
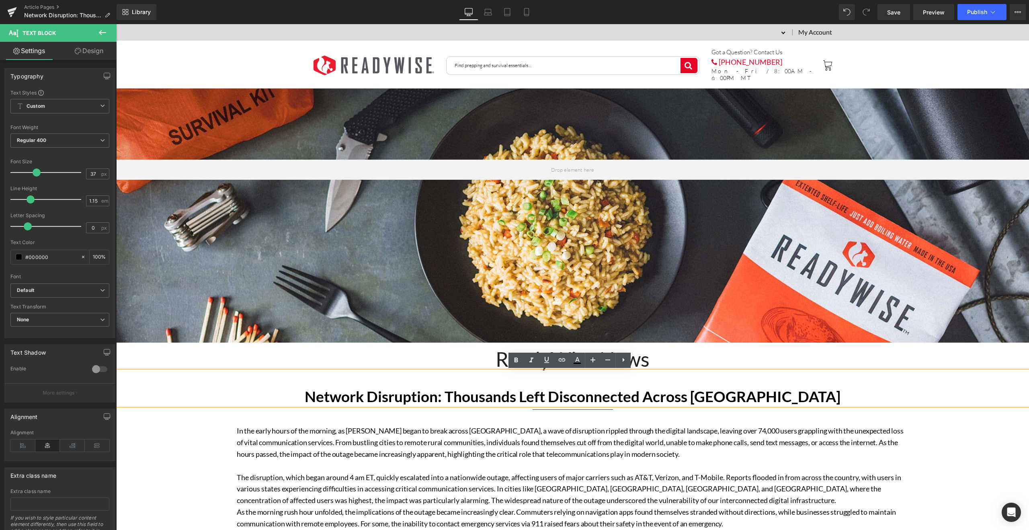
drag, startPoint x: 827, startPoint y: 414, endPoint x: 711, endPoint y: 426, distance: 117.1
click at [803, 479] on span "The disruption, which began around 4 am ET, quickly escalated into a nationwide…" at bounding box center [569, 488] width 664 height 32
